Goal: Information Seeking & Learning: Learn about a topic

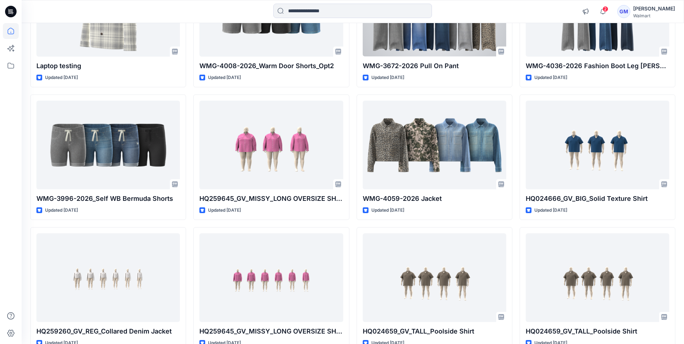
scroll to position [2136, 0]
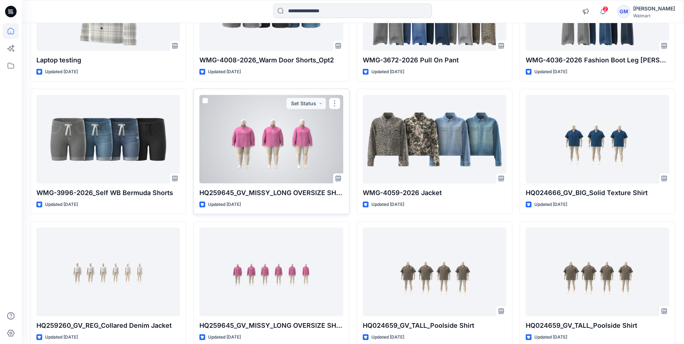
click at [269, 161] on div at bounding box center [271, 139] width 144 height 88
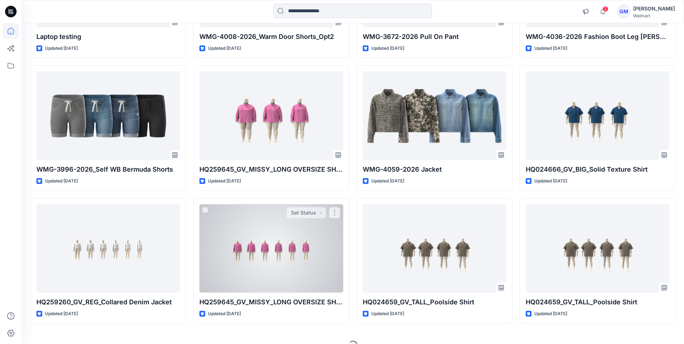
scroll to position [2173, 0]
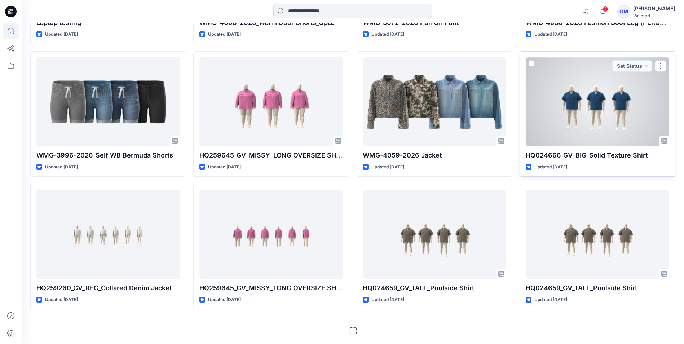
click at [618, 102] on div at bounding box center [598, 101] width 144 height 88
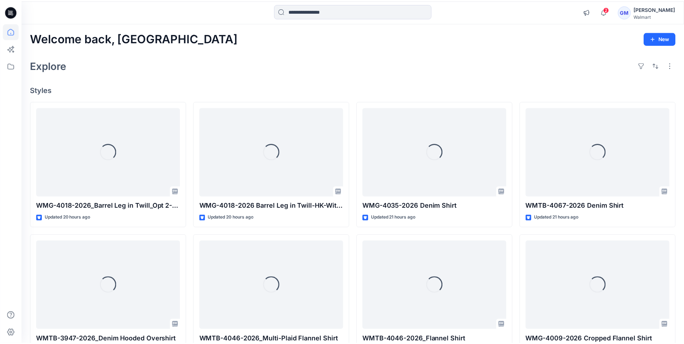
scroll to position [2173, 0]
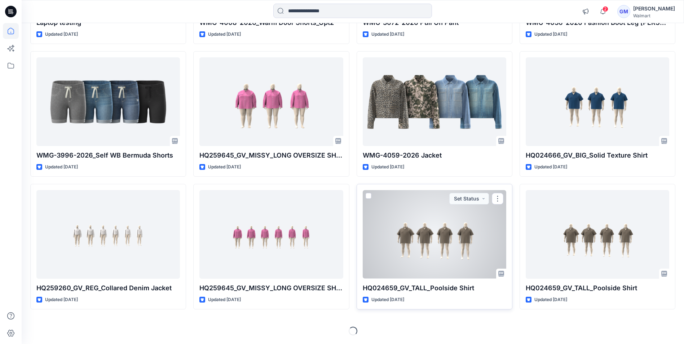
click at [443, 233] on div at bounding box center [435, 234] width 144 height 88
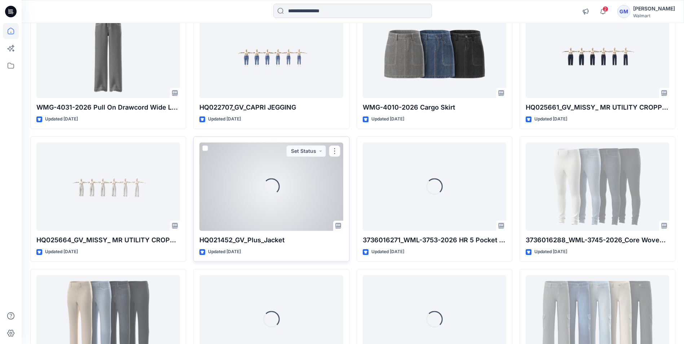
scroll to position [5284, 0]
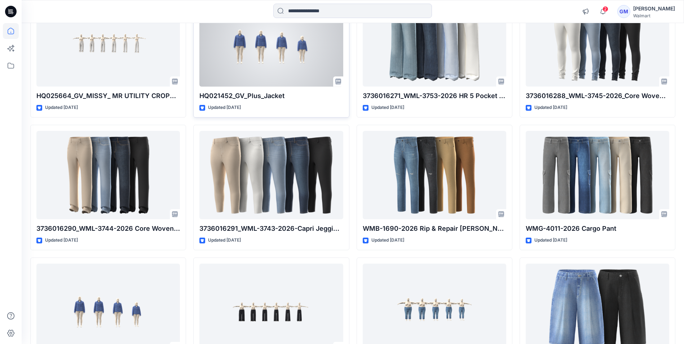
click at [277, 49] on div at bounding box center [271, 42] width 144 height 88
